Goal: Task Accomplishment & Management: Use online tool/utility

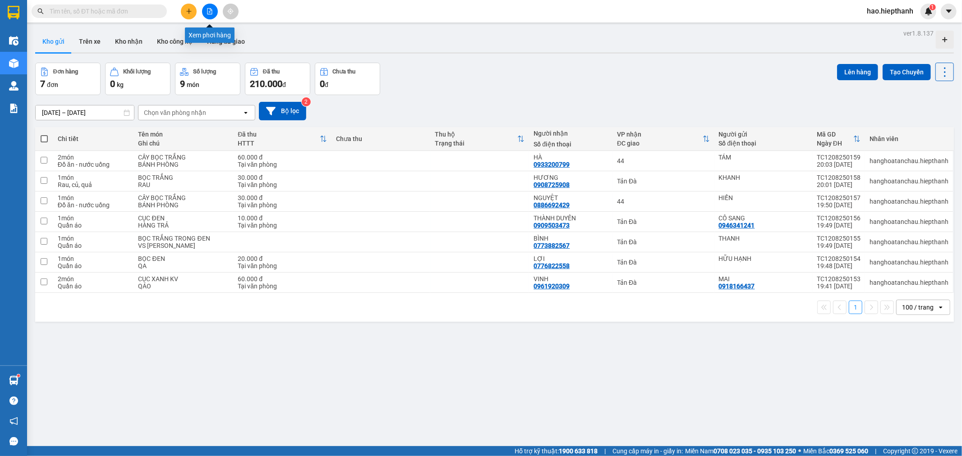
click at [209, 14] on icon "file-add" at bounding box center [210, 11] width 6 height 6
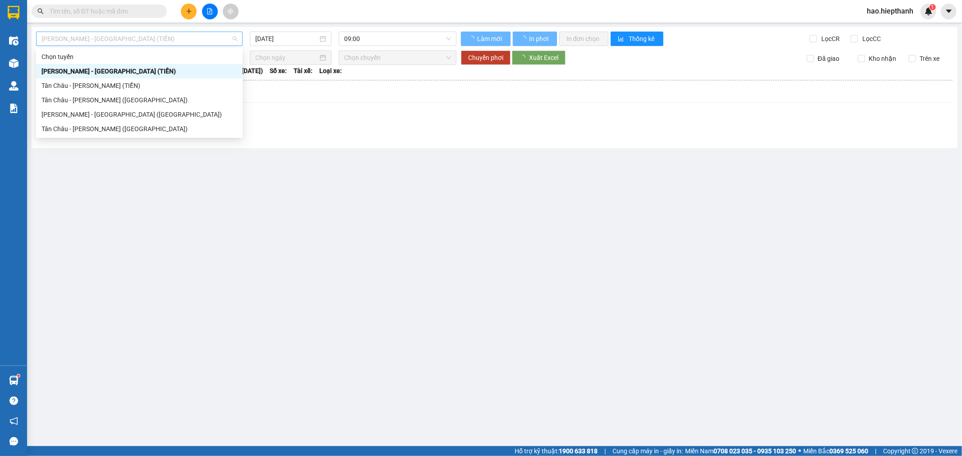
click at [189, 38] on span "[PERSON_NAME] - [GEOGRAPHIC_DATA] (TIỀN)" at bounding box center [139, 39] width 196 height 14
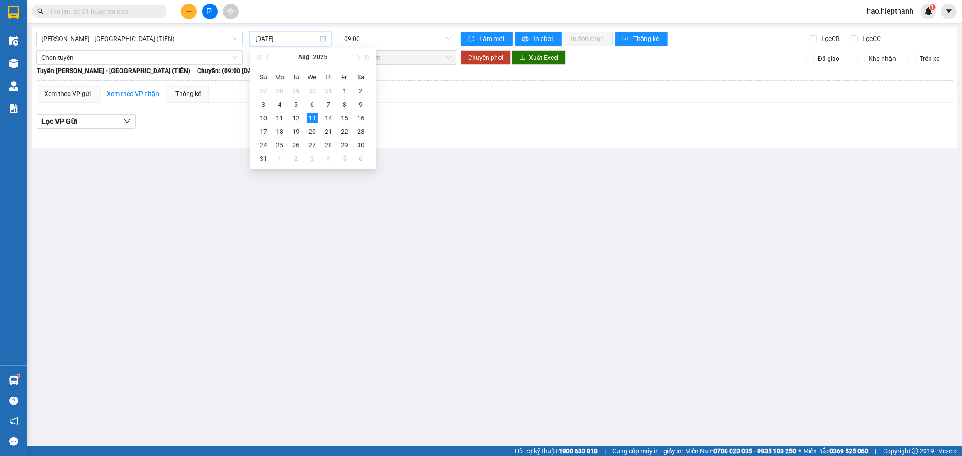
drag, startPoint x: 283, startPoint y: 38, endPoint x: 282, endPoint y: 64, distance: 25.7
click at [283, 39] on input "[DATE]" at bounding box center [286, 39] width 63 height 10
click at [293, 120] on div "12" at bounding box center [295, 118] width 11 height 11
type input "[DATE]"
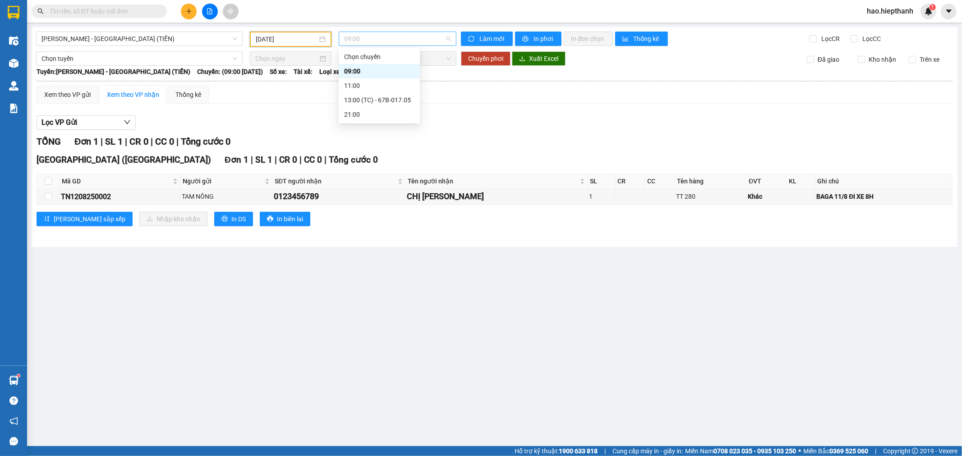
click at [416, 37] on span "09:00" at bounding box center [397, 39] width 106 height 14
click at [371, 111] on div "21:00" at bounding box center [379, 115] width 70 height 10
